Goal: Information Seeking & Learning: Find specific fact

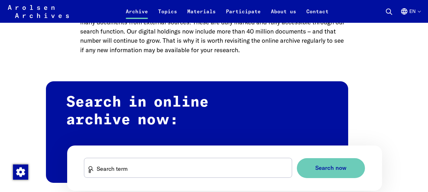
scroll to position [348, 0]
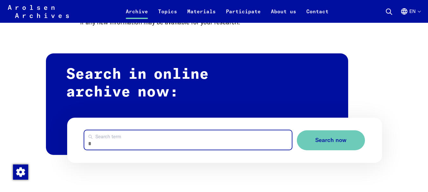
click at [148, 130] on input "Search term" at bounding box center [187, 139] width 207 height 19
type input "**********"
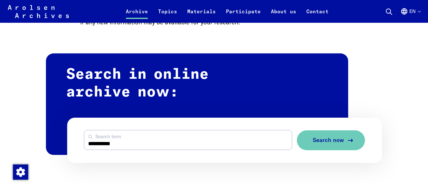
click at [336, 137] on span "Search now" at bounding box center [327, 140] width 31 height 7
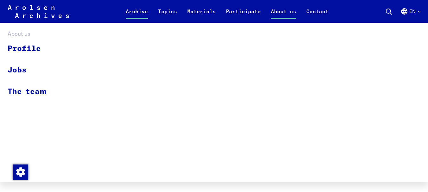
scroll to position [380, 0]
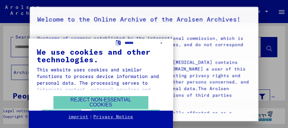
type input "**********"
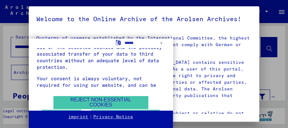
scroll to position [127, 0]
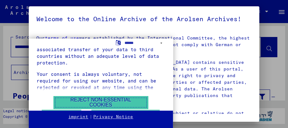
click at [108, 102] on font "Reject non-essential cookies" at bounding box center [101, 102] width 61 height 10
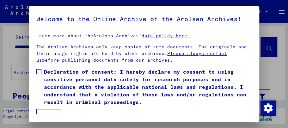
scroll to position [105, 0]
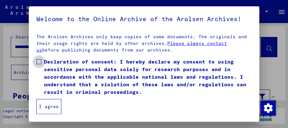
click at [41, 62] on label "Declaration of consent: I hereby declare my consent to using sensitive personal…" at bounding box center [144, 77] width 216 height 38
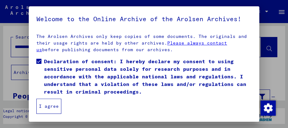
click at [51, 107] on font "I agree" at bounding box center [49, 106] width 20 height 6
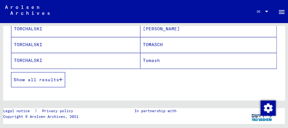
scroll to position [147, 0]
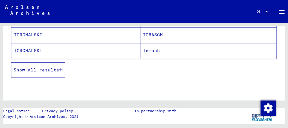
click at [53, 67] on font "Show all results" at bounding box center [37, 70] width 46 height 6
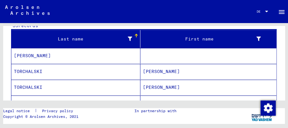
scroll to position [84, 0]
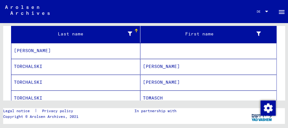
click at [38, 65] on font "TORCHALSKI" at bounding box center [28, 67] width 28 height 6
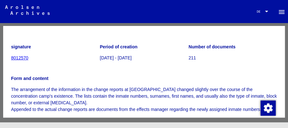
scroll to position [44, 0]
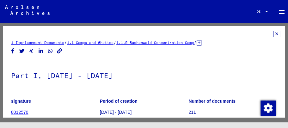
click at [274, 34] on icon at bounding box center [277, 34] width 7 height 6
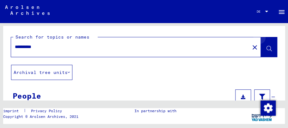
click at [266, 46] on span at bounding box center [268, 48] width 5 height 7
click at [266, 47] on icon at bounding box center [268, 48] width 5 height 5
click at [205, 46] on input "**********" at bounding box center [130, 47] width 231 height 7
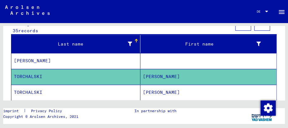
scroll to position [84, 0]
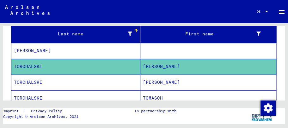
click at [29, 82] on font "TORCHALSKI" at bounding box center [28, 82] width 28 height 6
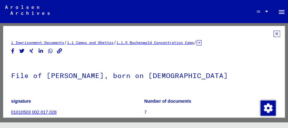
click at [274, 34] on icon at bounding box center [277, 34] width 7 height 6
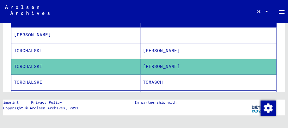
scroll to position [105, 0]
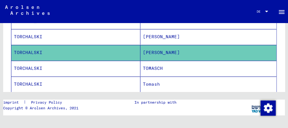
click at [36, 66] on font "TORCHALSKI" at bounding box center [28, 69] width 28 height 6
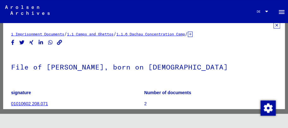
click at [274, 26] on icon at bounding box center [277, 25] width 7 height 6
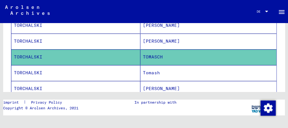
scroll to position [127, 0]
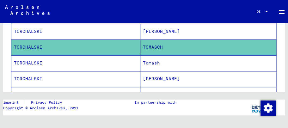
click at [32, 62] on font "TORCHALSKI" at bounding box center [28, 63] width 28 height 6
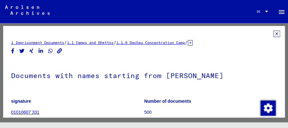
click at [274, 34] on icon at bounding box center [277, 34] width 7 height 6
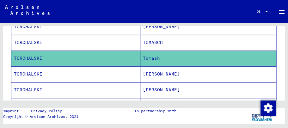
scroll to position [127, 0]
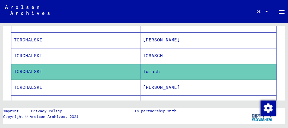
click at [33, 71] on font "TORCHALSKI" at bounding box center [28, 72] width 28 height 6
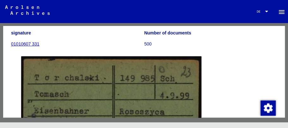
scroll to position [0, 0]
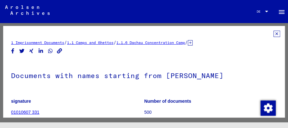
click at [274, 35] on icon at bounding box center [277, 34] width 7 height 6
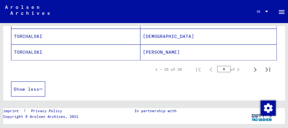
scroll to position [464, 0]
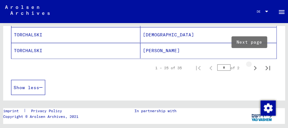
click at [251, 64] on icon "Next page" at bounding box center [255, 68] width 9 height 9
type input "*"
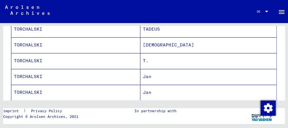
scroll to position [156, 0]
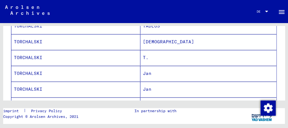
click at [33, 56] on font "TORCHALSKI" at bounding box center [28, 58] width 28 height 6
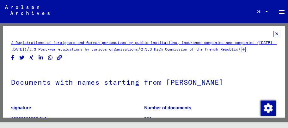
click at [274, 33] on icon at bounding box center [277, 34] width 7 height 6
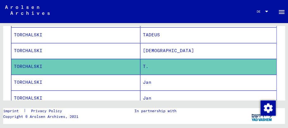
scroll to position [169, 0]
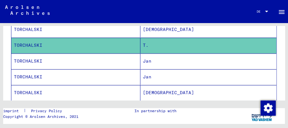
click at [34, 59] on font "TORCHALSKI" at bounding box center [28, 61] width 28 height 6
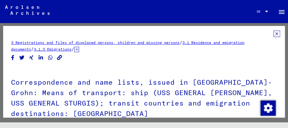
click at [274, 34] on icon at bounding box center [277, 34] width 7 height 6
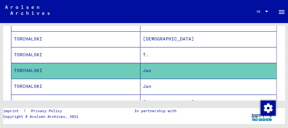
scroll to position [169, 0]
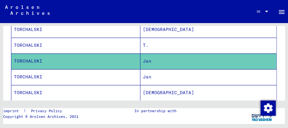
click at [116, 75] on mat-cell "TORCHALSKI" at bounding box center [75, 77] width 129 height 16
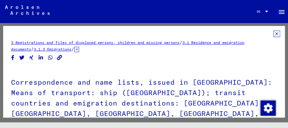
click at [274, 34] on icon at bounding box center [277, 34] width 7 height 6
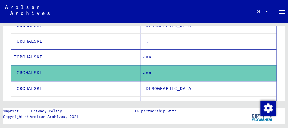
scroll to position [190, 0]
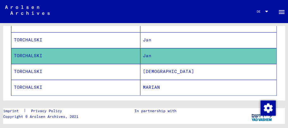
click at [33, 69] on font "TORCHALSKI" at bounding box center [28, 72] width 28 height 6
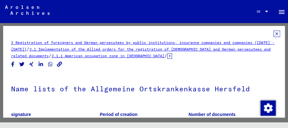
click at [274, 34] on icon at bounding box center [277, 34] width 7 height 6
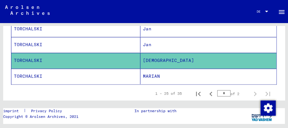
scroll to position [211, 0]
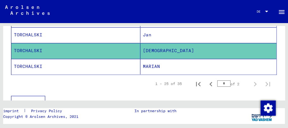
click at [30, 64] on font "TORCHALSKI" at bounding box center [28, 67] width 28 height 6
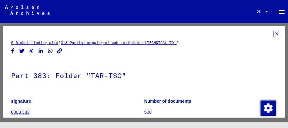
click at [274, 33] on icon at bounding box center [277, 34] width 7 height 6
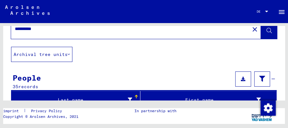
scroll to position [84, 0]
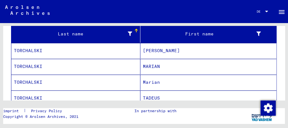
click at [31, 50] on font "TORCHALSKI" at bounding box center [28, 51] width 28 height 6
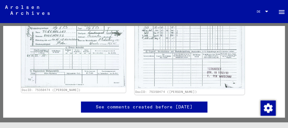
scroll to position [147, 0]
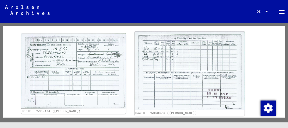
click at [174, 67] on img at bounding box center [189, 71] width 110 height 79
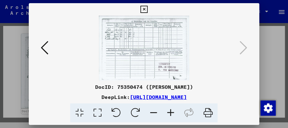
click at [145, 9] on icon at bounding box center [144, 10] width 7 height 8
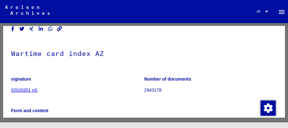
scroll to position [0, 0]
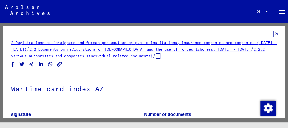
click at [274, 34] on icon at bounding box center [277, 34] width 7 height 6
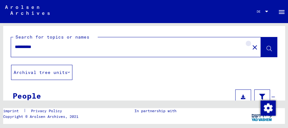
click at [251, 48] on mat-icon "close" at bounding box center [255, 48] width 8 height 8
click at [68, 46] on input "text" at bounding box center [130, 47] width 231 height 7
type input "*********"
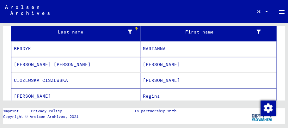
scroll to position [84, 0]
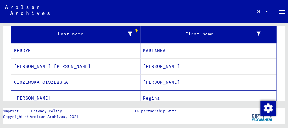
click at [60, 66] on font "[PERSON_NAME] [PERSON_NAME]" at bounding box center [52, 67] width 77 height 6
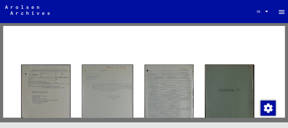
scroll to position [63, 0]
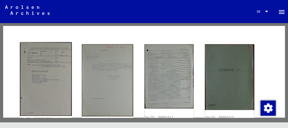
click at [39, 70] on img at bounding box center [46, 79] width 52 height 74
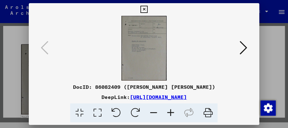
click at [143, 47] on img at bounding box center [144, 48] width 188 height 65
click at [240, 45] on icon at bounding box center [244, 47] width 8 height 15
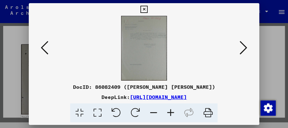
click at [240, 45] on icon at bounding box center [244, 47] width 8 height 15
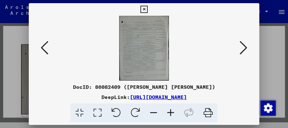
click at [240, 45] on icon at bounding box center [244, 47] width 8 height 15
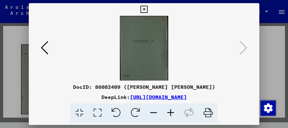
click at [50, 46] on button at bounding box center [44, 48] width 11 height 18
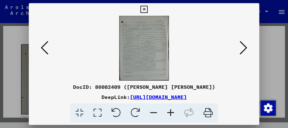
click at [144, 42] on img at bounding box center [144, 48] width 188 height 65
click at [143, 9] on icon at bounding box center [144, 10] width 7 height 8
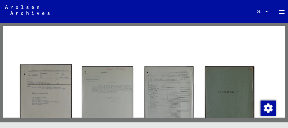
scroll to position [37, 0]
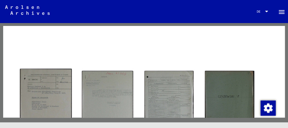
click at [42, 84] on img at bounding box center [46, 106] width 52 height 74
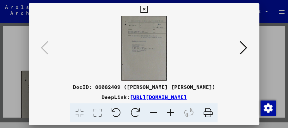
click at [130, 97] on font "[URL][DOMAIN_NAME]" at bounding box center [158, 97] width 57 height 6
click at [242, 49] on icon at bounding box center [244, 47] width 8 height 15
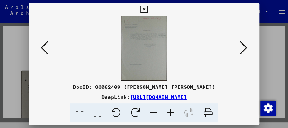
click at [147, 44] on img at bounding box center [144, 48] width 188 height 65
click at [141, 97] on font "[URL][DOMAIN_NAME]" at bounding box center [158, 97] width 57 height 6
click at [142, 8] on icon at bounding box center [144, 10] width 7 height 8
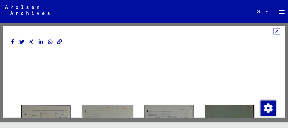
scroll to position [0, 0]
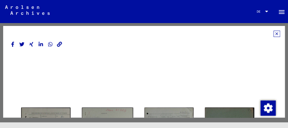
click at [274, 34] on icon at bounding box center [277, 34] width 7 height 6
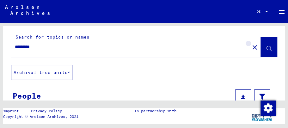
click at [251, 47] on mat-icon "close" at bounding box center [255, 48] width 8 height 8
